Goal: Task Accomplishment & Management: Manage account settings

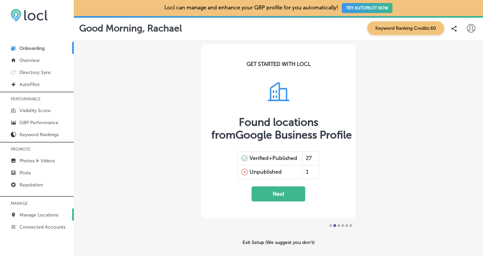
click at [28, 214] on p "Manage Locations" at bounding box center [38, 216] width 39 height 6
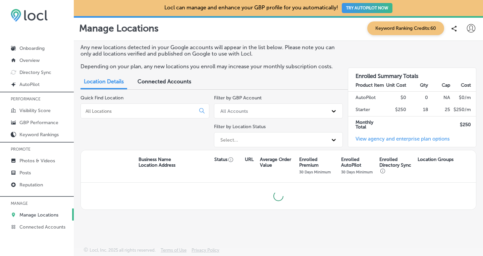
click at [114, 112] on input at bounding box center [139, 111] width 109 height 6
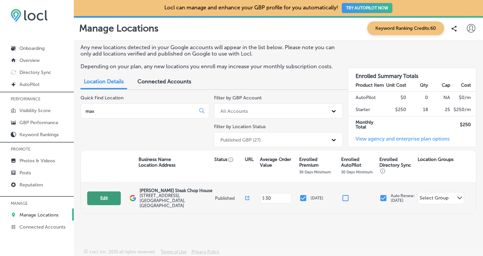
type input "max"
click at [103, 195] on button "Edit" at bounding box center [104, 199] width 34 height 14
select select "US"
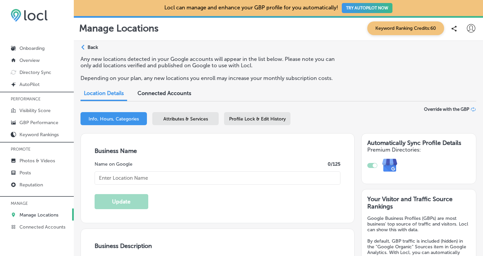
type input "[PERSON_NAME] Steak Chop House"
type textarea "Welcome to [PERSON_NAME] Steak & Chop House, a cherished family-owned restauran…"
type input "[STREET_ADDRESS]"
type input "[GEOGRAPHIC_DATA][PERSON_NAME]"
type input "98273"
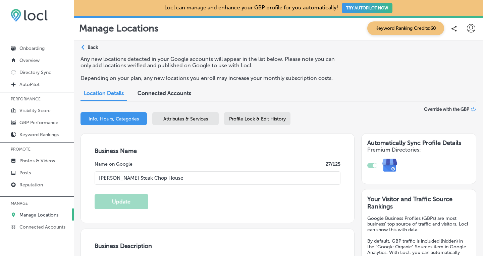
type input "US"
type input "[URL][DOMAIN_NAME]"
checkbox input "true"
type textarea "Welcome to [PERSON_NAME] Steak & Chop House, a cherished family-owned restauran…"
type input "[PHONE_NUMBER]"
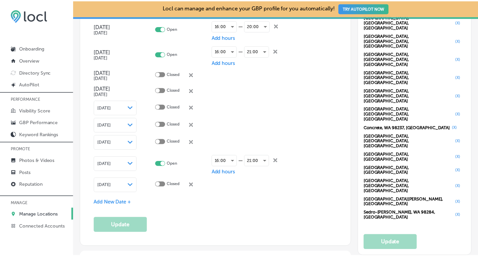
scroll to position [842, 0]
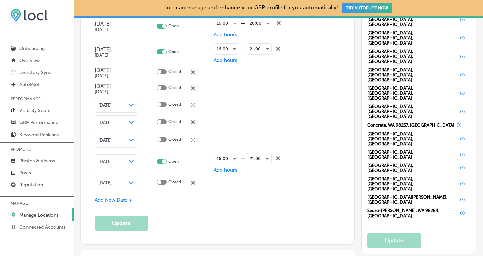
click at [108, 199] on span "Add New Date +" at bounding box center [114, 200] width 38 height 6
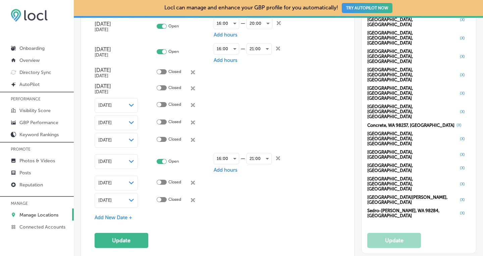
click at [131, 199] on icon "Path Created with Sketch." at bounding box center [131, 200] width 5 height 3
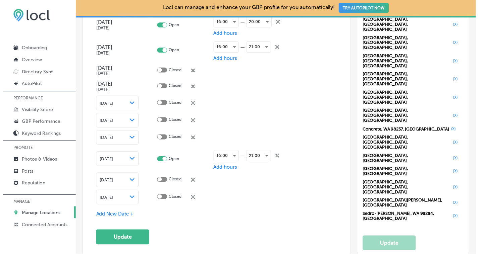
scroll to position [847, 0]
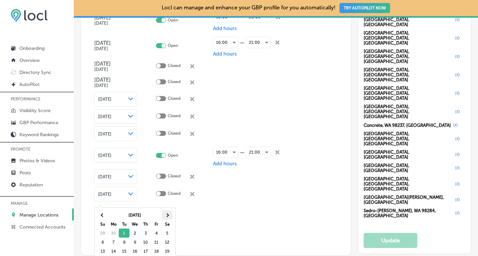
click at [168, 215] on span at bounding box center [167, 216] width 4 height 4
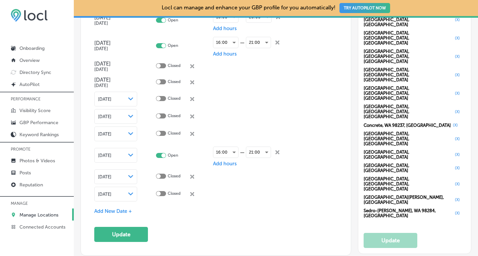
scroll to position [842, 0]
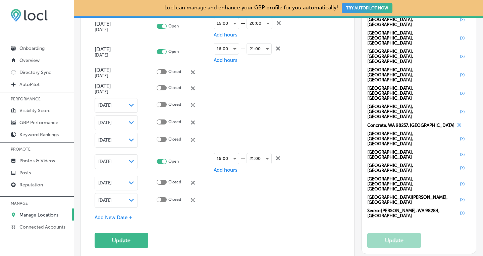
click at [121, 216] on span "Add New Date +" at bounding box center [114, 218] width 38 height 6
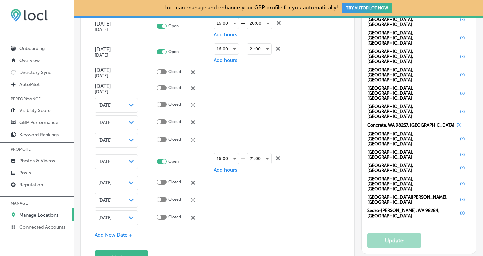
click at [118, 232] on span "Add New Date +" at bounding box center [114, 235] width 38 height 6
click at [127, 218] on div "[DATE] Path Created with Sketch." at bounding box center [116, 218] width 36 height 5
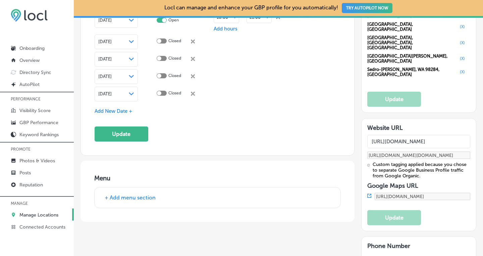
scroll to position [986, 0]
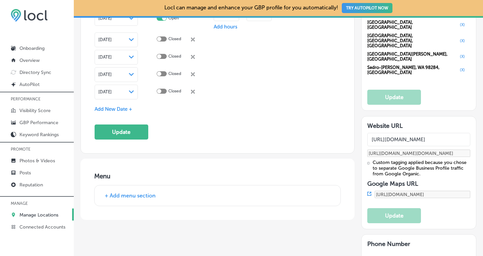
click at [130, 73] on icon "Path Created with Sketch." at bounding box center [131, 74] width 5 height 3
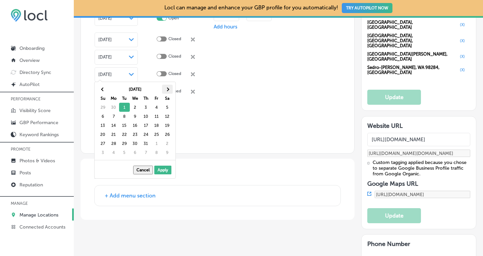
click at [167, 90] on span at bounding box center [167, 89] width 4 height 4
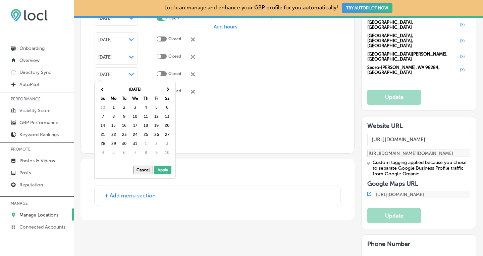
click at [167, 90] on span at bounding box center [167, 89] width 4 height 4
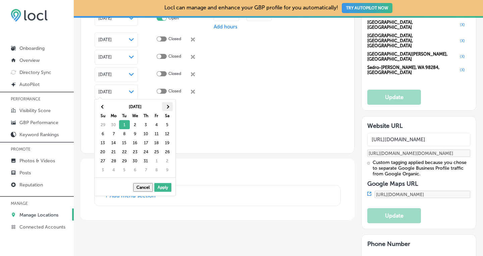
click at [165, 105] on th at bounding box center [167, 106] width 11 height 9
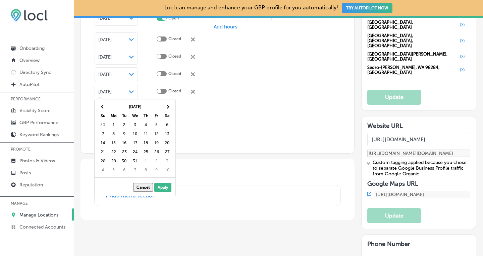
click at [165, 105] on th at bounding box center [167, 106] width 11 height 9
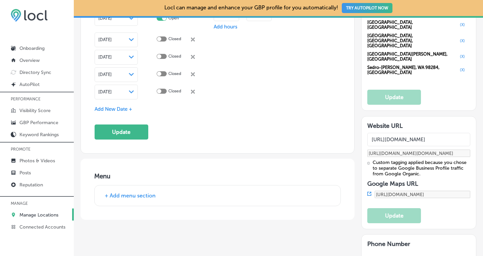
click at [124, 106] on span "Add New Date +" at bounding box center [114, 109] width 38 height 6
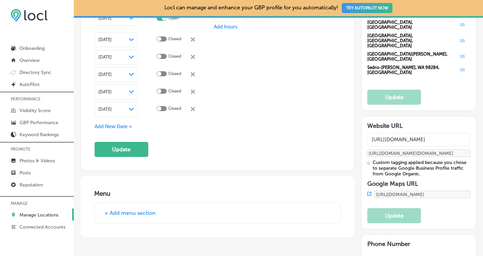
click at [130, 108] on icon "Path Created with Sketch." at bounding box center [131, 109] width 5 height 3
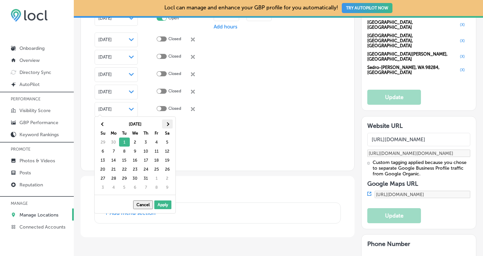
click at [167, 124] on span at bounding box center [167, 124] width 4 height 4
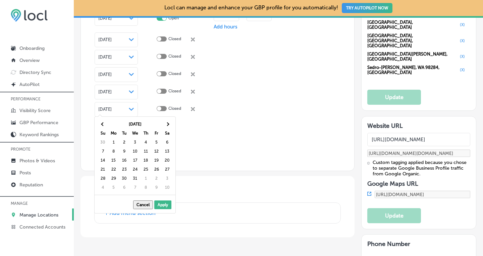
click at [167, 124] on span at bounding box center [167, 124] width 4 height 4
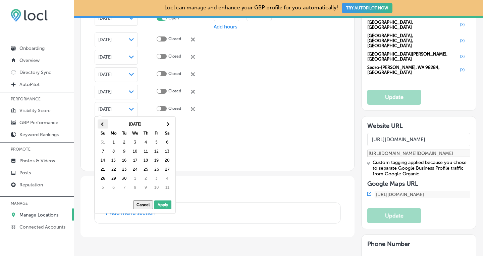
click at [103, 123] on span at bounding box center [103, 124] width 4 height 4
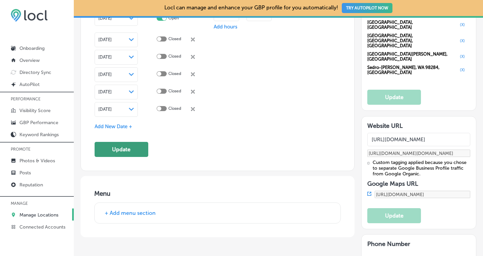
click at [135, 149] on button "Update" at bounding box center [122, 149] width 54 height 15
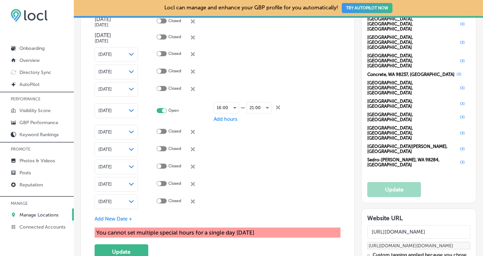
scroll to position [898, 0]
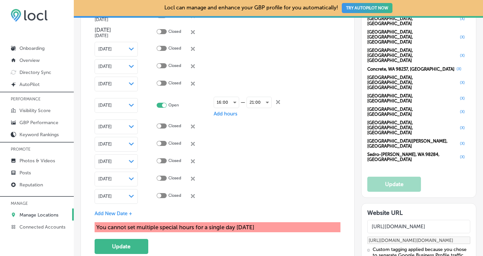
click at [192, 142] on icon "close Created with Sketch." at bounding box center [193, 144] width 4 height 4
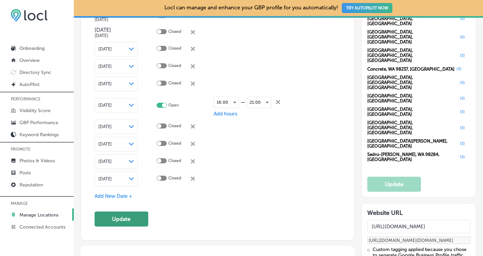
click at [121, 217] on button "Update" at bounding box center [122, 219] width 54 height 15
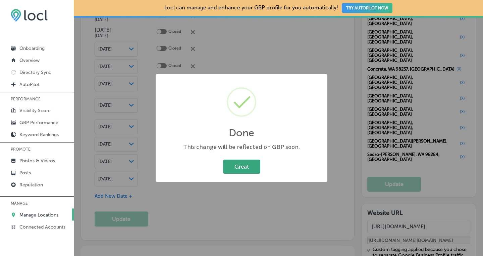
click at [241, 164] on button "Great" at bounding box center [241, 167] width 37 height 14
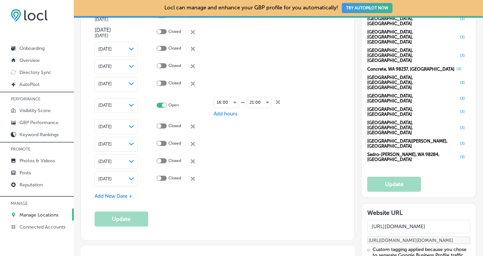
click at [34, 213] on p "Manage Locations" at bounding box center [38, 216] width 39 height 6
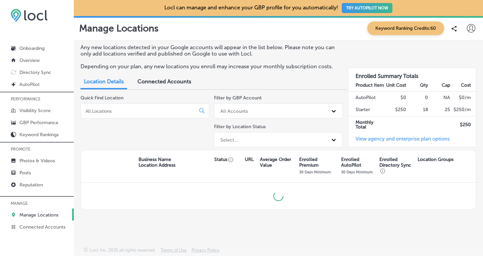
click at [112, 112] on input at bounding box center [139, 111] width 109 height 6
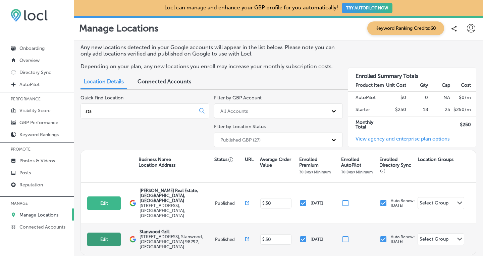
type input "sta"
click at [104, 233] on button "Edit" at bounding box center [104, 240] width 34 height 14
select select "US"
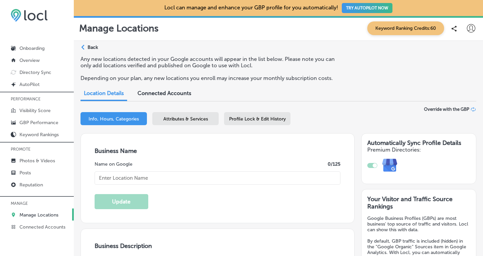
checkbox input "true"
type input "Stanwood Grill"
type textarea "At [GEOGRAPHIC_DATA], we celebrate the vibrant flavors of the [GEOGRAPHIC_DATA]…"
type input "[STREET_ADDRESS]"
type input "Stanwood"
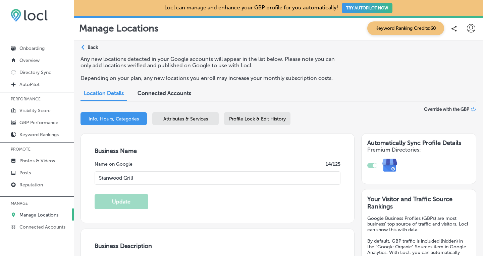
type input "98292"
type input "US"
type input "[URL][DOMAIN_NAME]"
type textarea "At [GEOGRAPHIC_DATA], we celebrate the vibrant flavors of the [GEOGRAPHIC_DATA]…"
type input "[PHONE_NUMBER]"
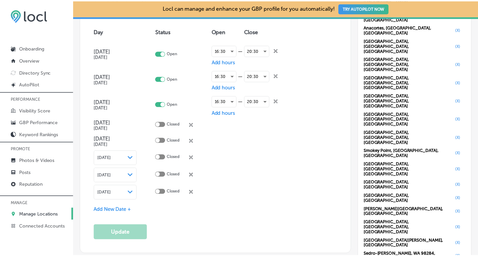
scroll to position [769, 0]
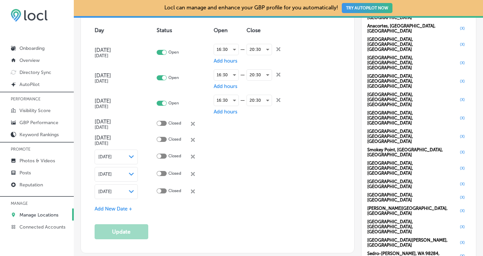
click at [161, 50] on div at bounding box center [162, 52] width 10 height 5
checkbox input "false"
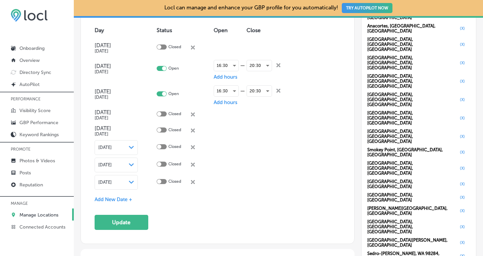
click at [161, 49] on td "Closed close Created with Sketch." at bounding box center [185, 48] width 57 height 16
click at [118, 197] on span "Add New Date +" at bounding box center [114, 200] width 38 height 6
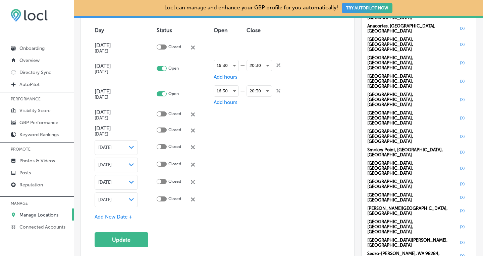
click at [112, 197] on span "[DATE]" at bounding box center [104, 199] width 13 height 5
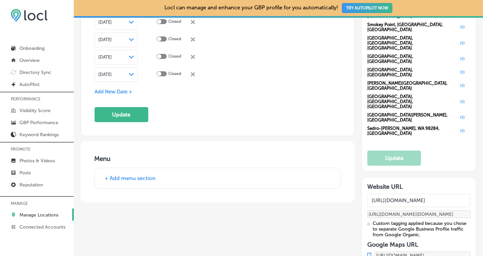
scroll to position [893, 0]
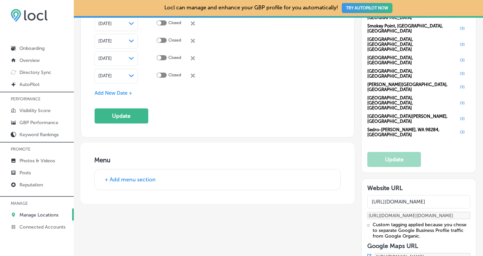
click at [128, 74] on div "[DATE] Path Created with Sketch." at bounding box center [116, 75] width 36 height 5
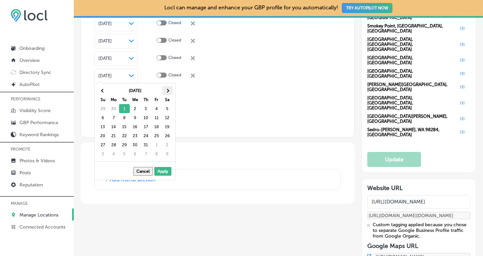
click at [166, 89] on th at bounding box center [167, 90] width 11 height 9
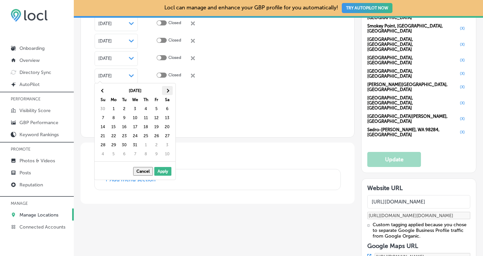
click at [169, 89] on th at bounding box center [167, 90] width 11 height 9
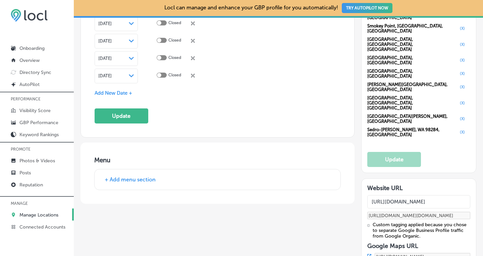
click at [121, 90] on span "Add New Date +" at bounding box center [114, 93] width 38 height 6
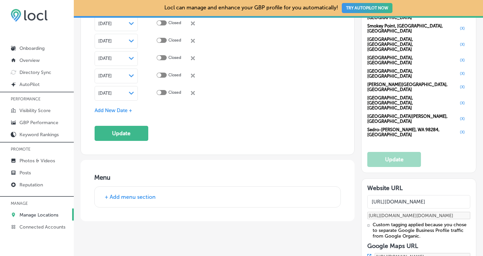
click at [130, 91] on div "Path Created with Sketch." at bounding box center [131, 93] width 5 height 5
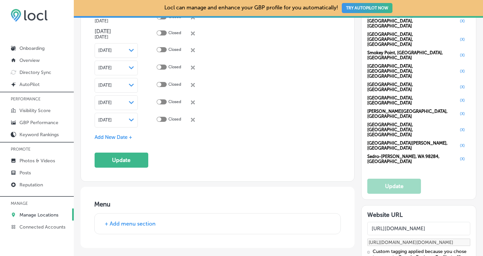
scroll to position [873, 0]
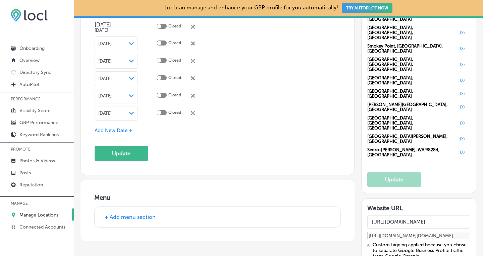
click at [130, 112] on icon "Path Created with Sketch." at bounding box center [131, 113] width 5 height 3
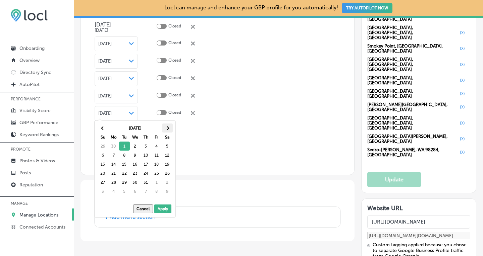
click at [165, 127] on th at bounding box center [167, 128] width 11 height 9
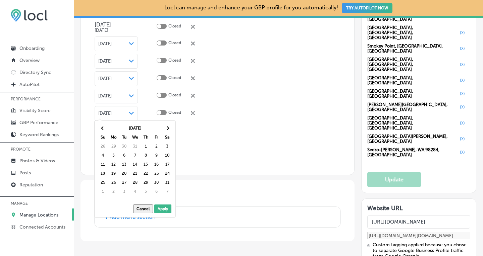
click at [165, 127] on th at bounding box center [167, 128] width 11 height 9
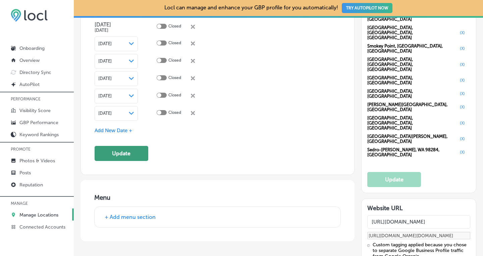
click at [130, 153] on button "Update" at bounding box center [122, 153] width 54 height 15
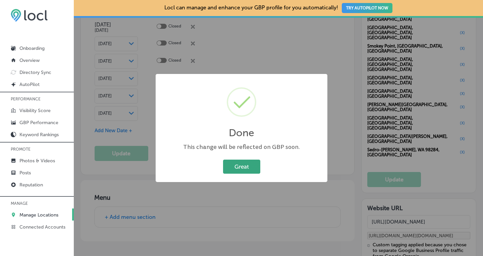
click at [236, 167] on button "Great" at bounding box center [241, 167] width 37 height 14
